Goal: Complete application form: Complete application form

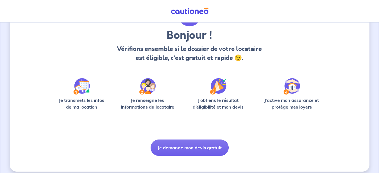
scroll to position [46, 0]
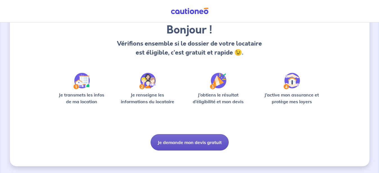
click at [175, 142] on button "Je demande mon devis gratuit" at bounding box center [190, 142] width 78 height 16
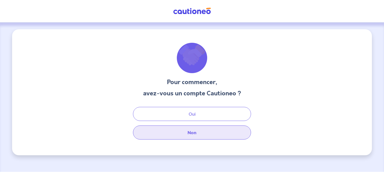
click at [172, 136] on button "Non" at bounding box center [192, 132] width 118 height 14
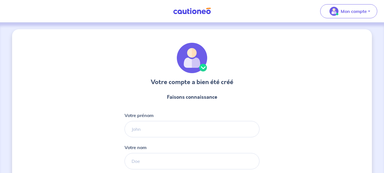
select select "FR"
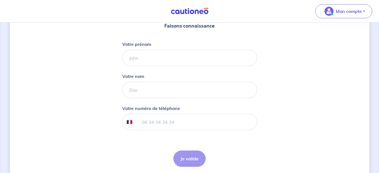
scroll to position [57, 0]
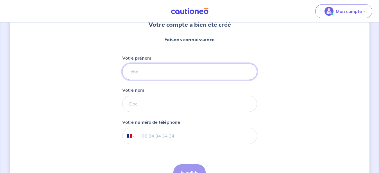
click at [147, 73] on input "Votre prénom" at bounding box center [189, 71] width 135 height 16
type input "[PERSON_NAME]"
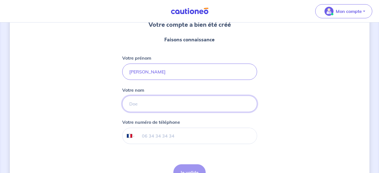
type input "VAN ARENDONK"
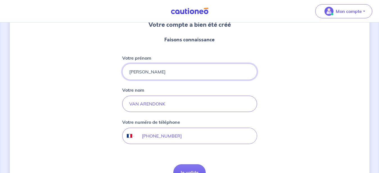
type input "[PHONE_NUMBER]"
click at [184, 169] on button "Je valide" at bounding box center [189, 172] width 32 height 16
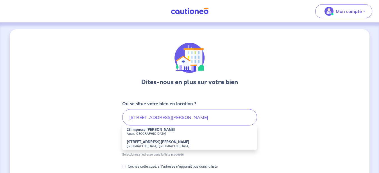
click at [131, 130] on strong "23 Impasse [PERSON_NAME]" at bounding box center [151, 129] width 48 height 4
type input "23 Impasse [PERSON_NAME], [GEOGRAPHIC_DATA], [GEOGRAPHIC_DATA]"
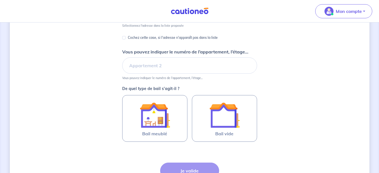
scroll to position [115, 0]
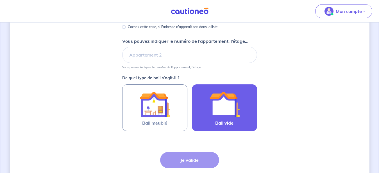
click at [206, 101] on div at bounding box center [224, 104] width 51 height 30
click at [0, 0] on input "Bail vide" at bounding box center [0, 0] width 0 height 0
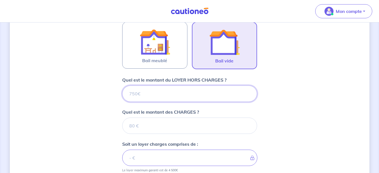
scroll to position [174, 0]
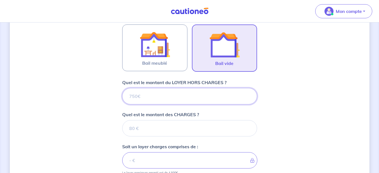
type input "9"
type input "930"
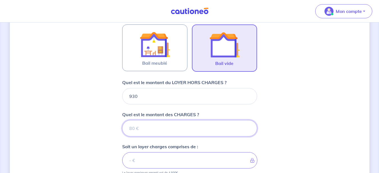
click at [159, 125] on input "Quel est le montant des CHARGES ?" at bounding box center [189, 128] width 135 height 16
type input "20"
type input "950"
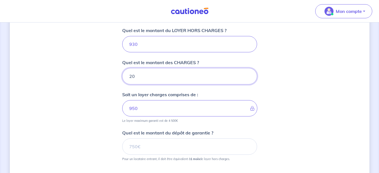
scroll to position [232, 0]
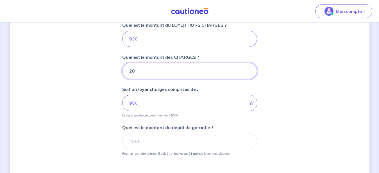
type input "20"
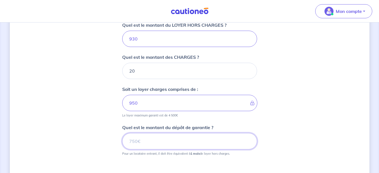
click at [146, 139] on input "Quel est le montant du dépôt de garantie ?" at bounding box center [189, 141] width 135 height 16
type input "930"
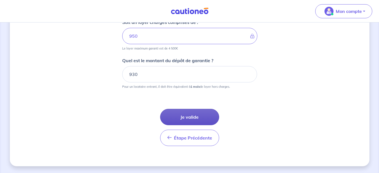
click at [186, 117] on button "Je valide" at bounding box center [189, 117] width 59 height 16
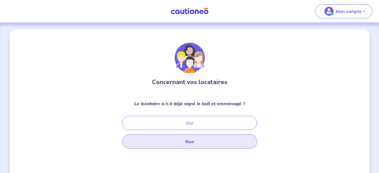
click at [181, 142] on button "Non" at bounding box center [189, 141] width 135 height 14
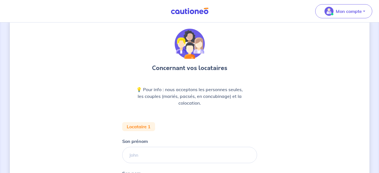
scroll to position [29, 0]
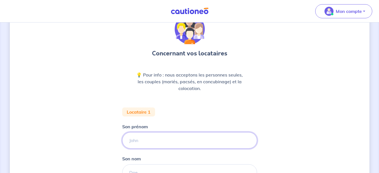
click at [148, 140] on input "Son prénom" at bounding box center [189, 140] width 135 height 16
type input "[PERSON_NAME]"
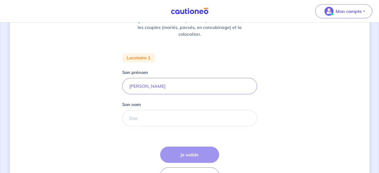
scroll to position [86, 0]
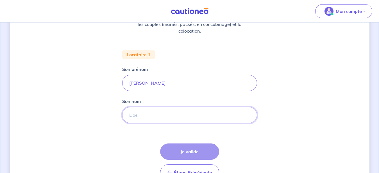
click at [138, 112] on input "Son nom" at bounding box center [189, 115] width 135 height 16
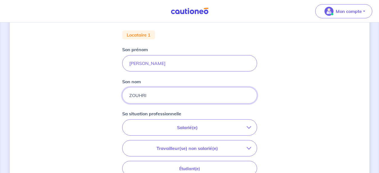
scroll to position [115, 0]
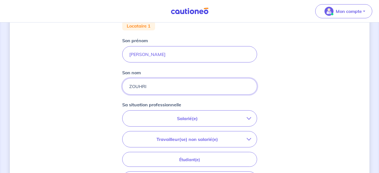
type input "ZOUHRI"
click at [248, 120] on icon "button" at bounding box center [249, 118] width 4 height 4
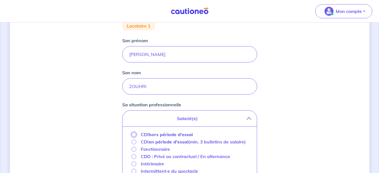
click at [135, 135] on input "CDI hors période d'essai" at bounding box center [133, 134] width 5 height 5
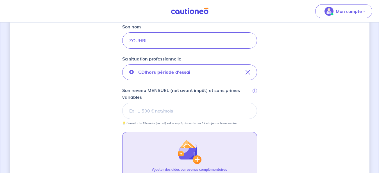
scroll to position [172, 0]
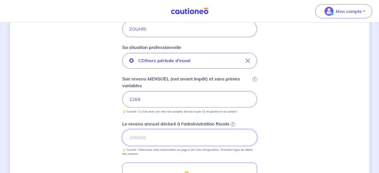
click at [145, 139] on input "Le revenu annuel déclaré à l'administration fiscale i" at bounding box center [189, 137] width 135 height 16
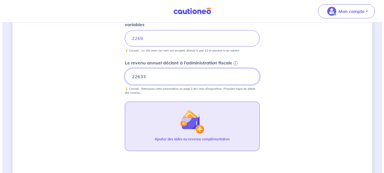
scroll to position [258, 0]
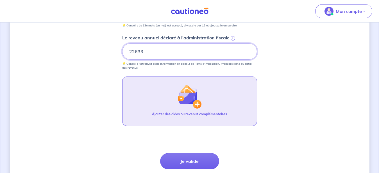
type input "22633"
click at [189, 99] on img "button" at bounding box center [189, 96] width 24 height 24
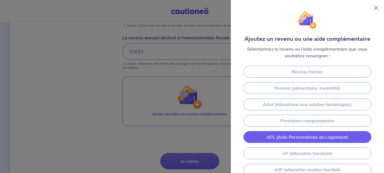
click at [250, 138] on link "APL (Aide Personnalisée au Logement)" at bounding box center [307, 137] width 128 height 12
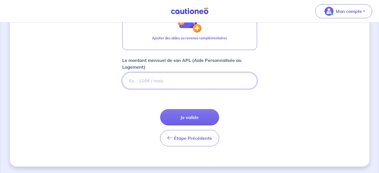
scroll to position [334, 0]
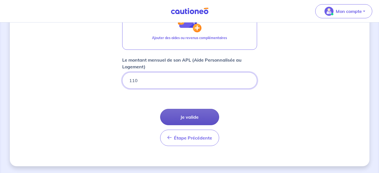
type input "110"
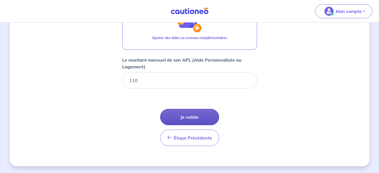
click at [188, 113] on button "Je valide" at bounding box center [189, 117] width 59 height 16
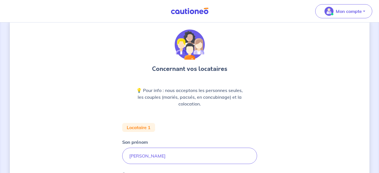
scroll to position [328, 0]
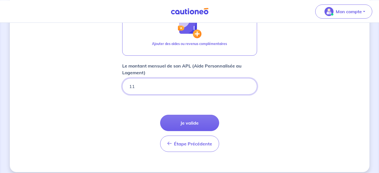
type input "1"
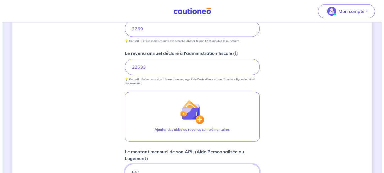
scroll to position [242, 0]
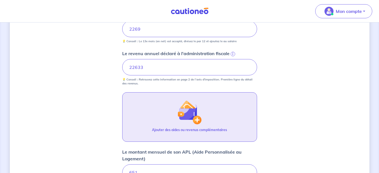
click at [179, 111] on img "button" at bounding box center [189, 112] width 24 height 24
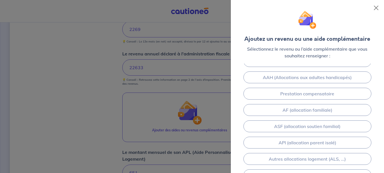
scroll to position [67, 0]
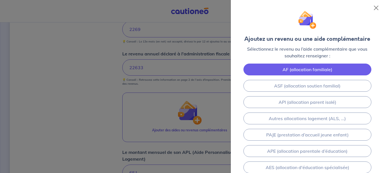
click at [290, 73] on link "AF (allocation familiale)" at bounding box center [307, 69] width 128 height 12
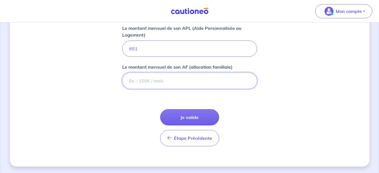
scroll to position [366, 0]
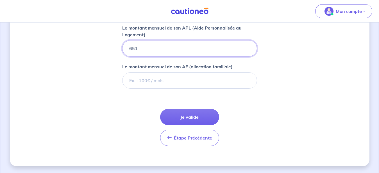
click at [141, 48] on input "651" at bounding box center [189, 48] width 135 height 16
type input "6"
type input "110"
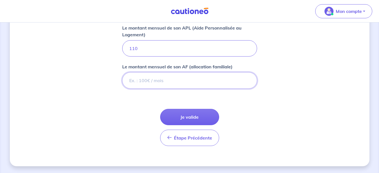
click at [155, 81] on input "Le montant mensuel de son AF (allocation familiale)" at bounding box center [189, 80] width 135 height 16
type input "344"
type input "344.5"
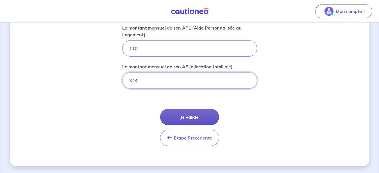
type input "344"
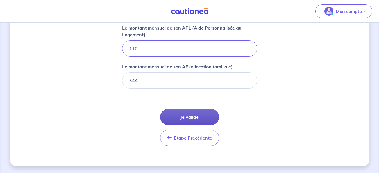
click at [180, 116] on button "Je valide" at bounding box center [189, 117] width 59 height 16
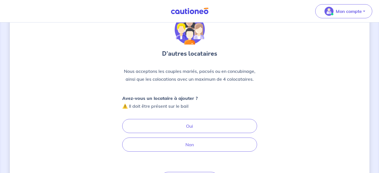
scroll to position [57, 0]
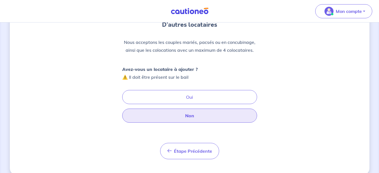
click at [163, 116] on button "Non" at bounding box center [189, 115] width 135 height 14
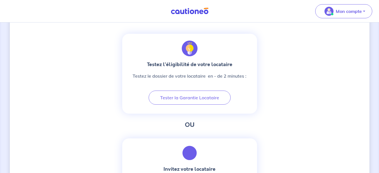
scroll to position [201, 0]
